Goal: Task Accomplishment & Management: Manage account settings

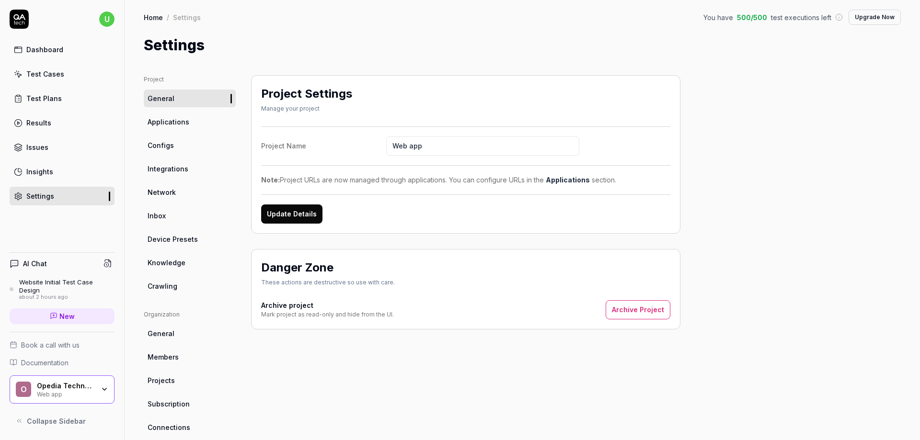
scroll to position [15, 0]
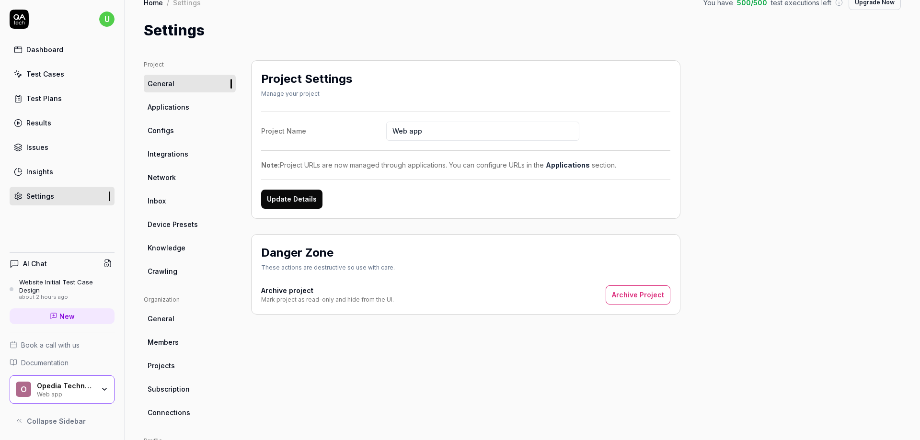
click at [213, 115] on link "Applications" at bounding box center [190, 107] width 92 height 18
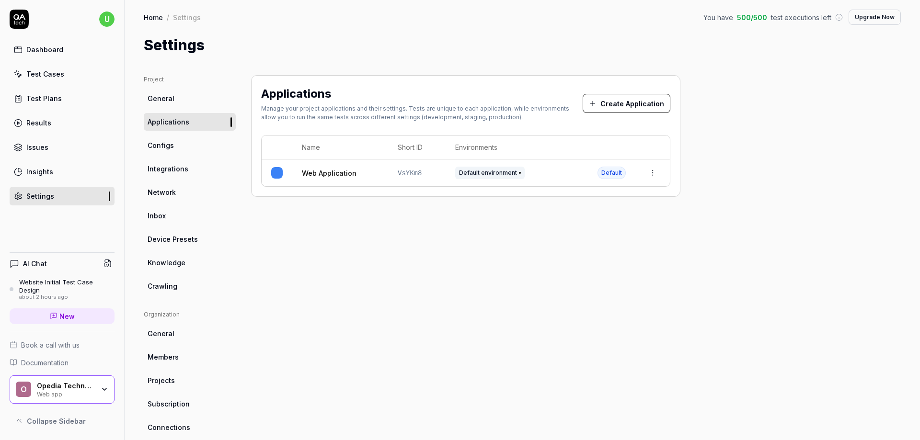
click at [172, 211] on link "Inbox" at bounding box center [190, 216] width 92 height 18
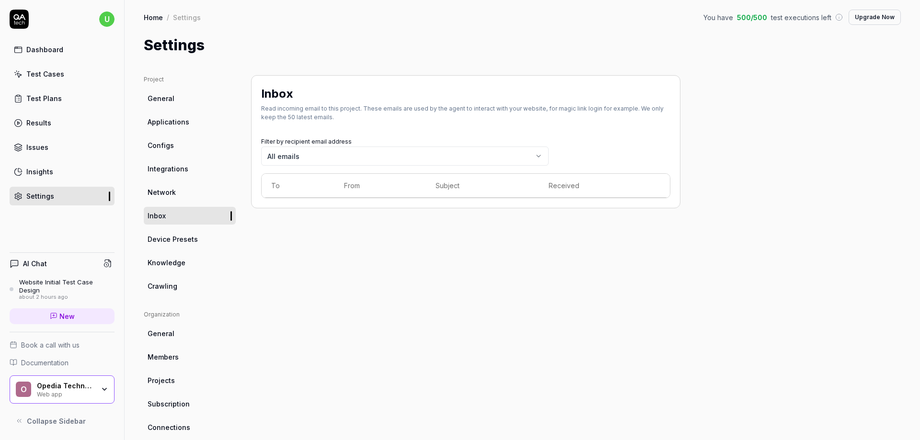
click at [747, 18] on span "500 / 500" at bounding box center [752, 17] width 30 height 10
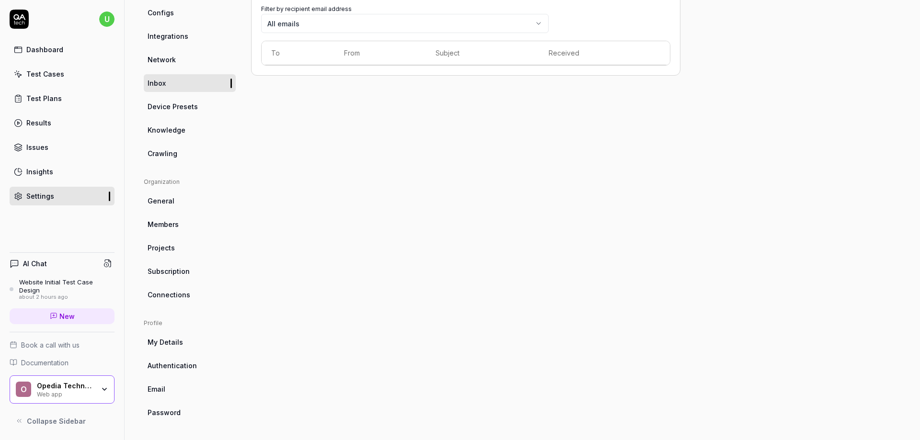
scroll to position [133, 0]
click at [183, 337] on link "My Details" at bounding box center [190, 342] width 92 height 18
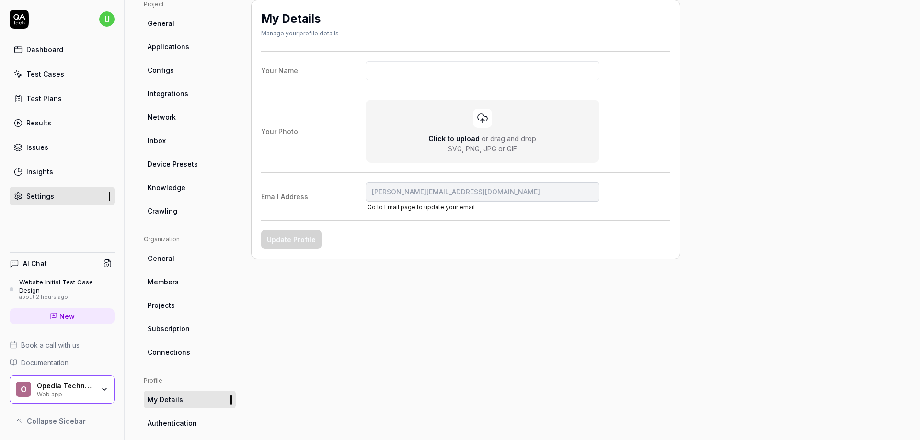
scroll to position [133, 0]
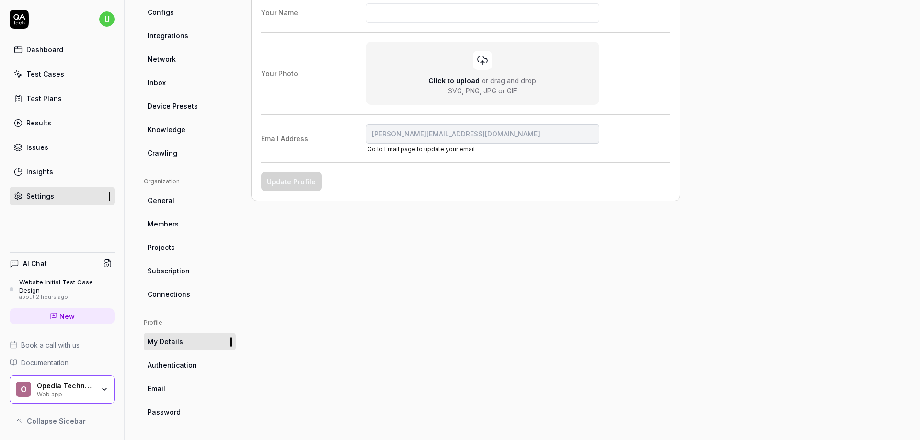
click at [105, 395] on div "O Opedia Technologies Web app" at bounding box center [62, 390] width 105 height 29
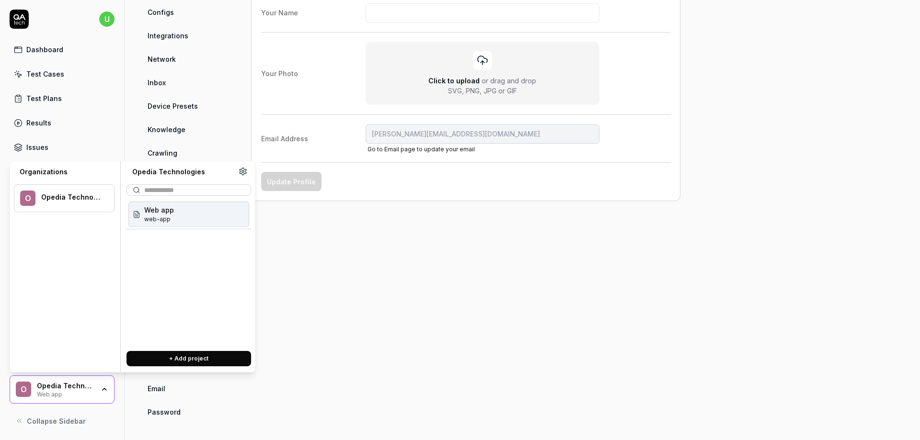
click at [191, 227] on div "Web app web-app" at bounding box center [189, 214] width 125 height 29
click at [180, 216] on div "Web app web-app" at bounding box center [188, 214] width 121 height 25
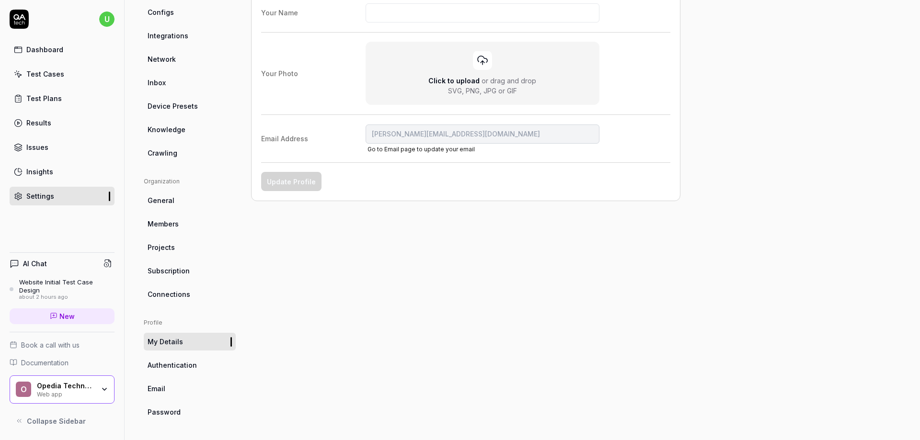
click at [165, 212] on ul "Organization General Members Projects Subscription Connections" at bounding box center [190, 240] width 92 height 126
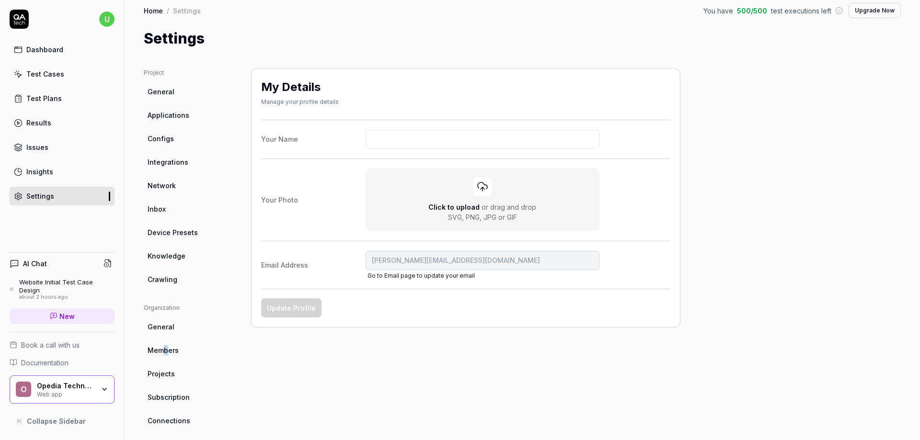
scroll to position [0, 0]
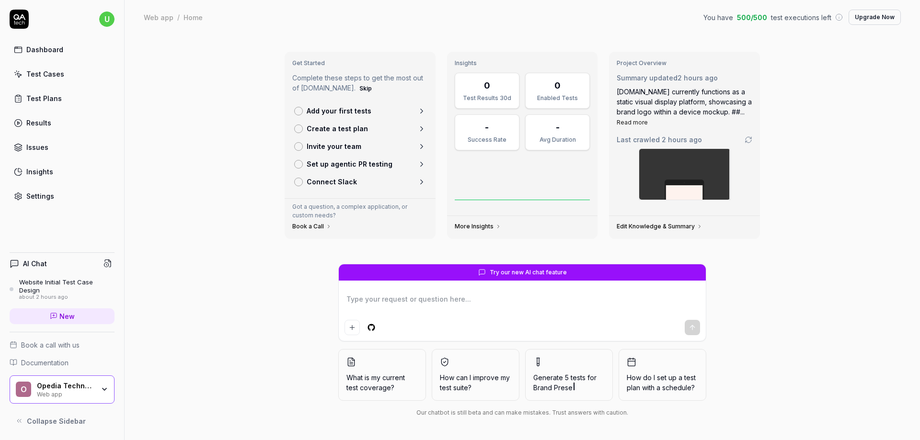
click at [740, 142] on div "Last crawled 2 hours ago" at bounding box center [685, 140] width 136 height 10
click at [756, 139] on div "Project Overview Summary updated 2 hours ago [DOMAIN_NAME] currently functions …" at bounding box center [684, 134] width 151 height 164
click at [684, 217] on div "Edit Knowledge & Summary" at bounding box center [684, 227] width 151 height 23
click at [685, 224] on link "Edit Knowledge & Summary" at bounding box center [660, 227] width 86 height 8
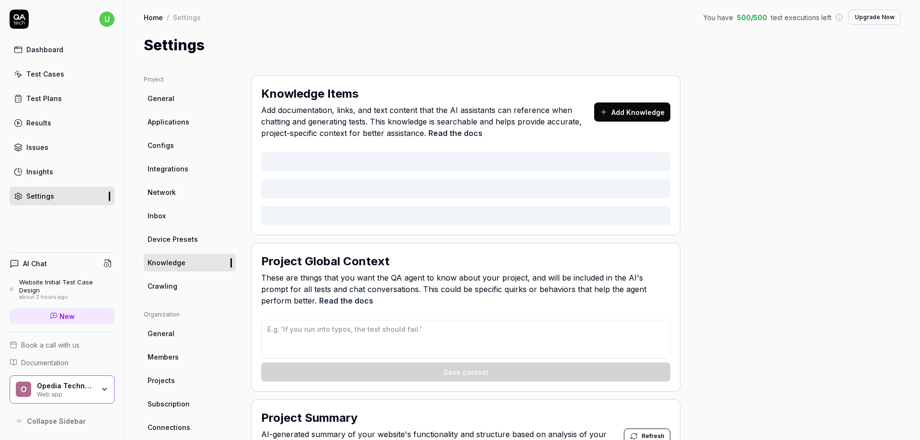
type textarea "*"
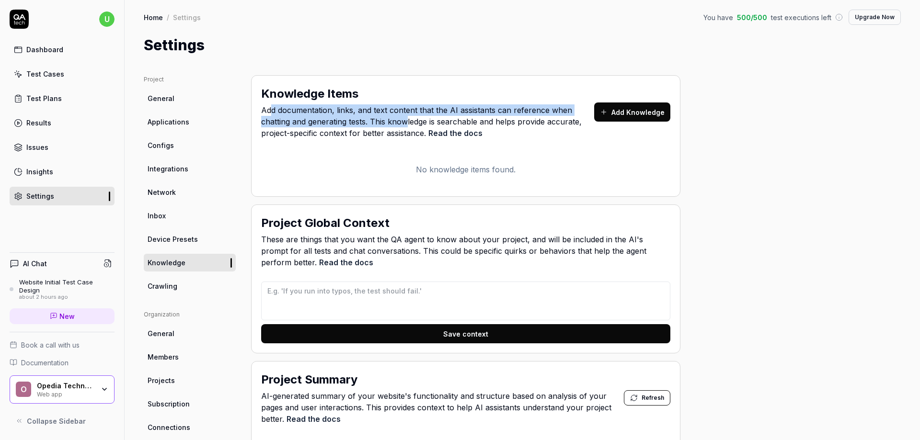
drag, startPoint x: 272, startPoint y: 108, endPoint x: 406, endPoint y: 120, distance: 134.7
click at [405, 120] on span "Add documentation, links, and text content that the AI assistants can reference…" at bounding box center [427, 121] width 333 height 35
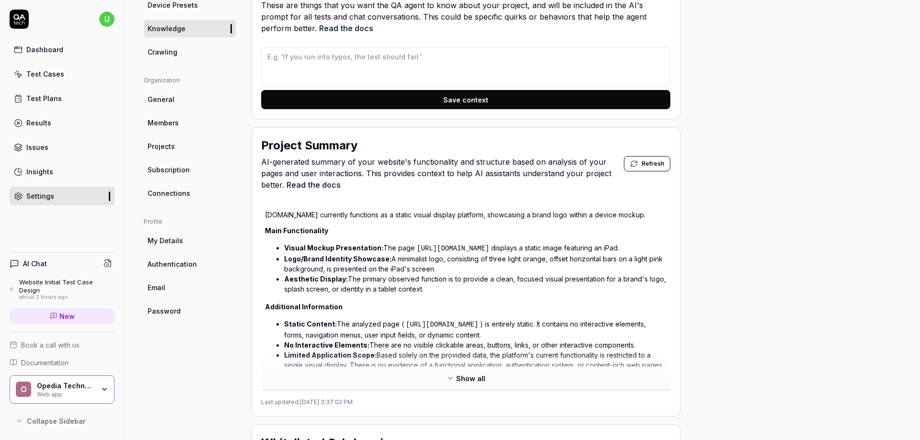
scroll to position [255, 0]
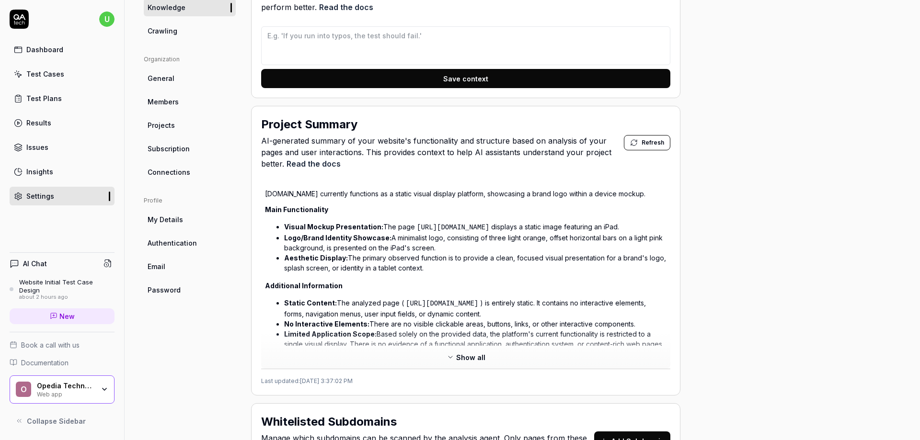
click at [455, 359] on button "Show all" at bounding box center [466, 357] width 50 height 15
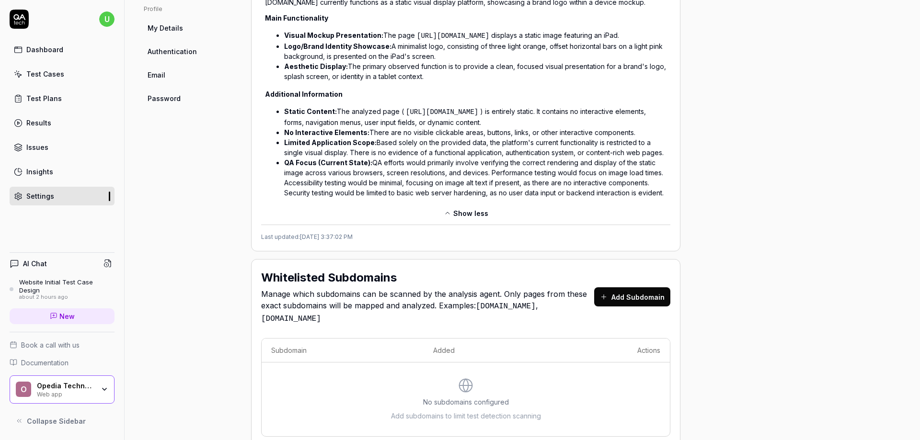
scroll to position [471, 0]
